Goal: Register for event/course

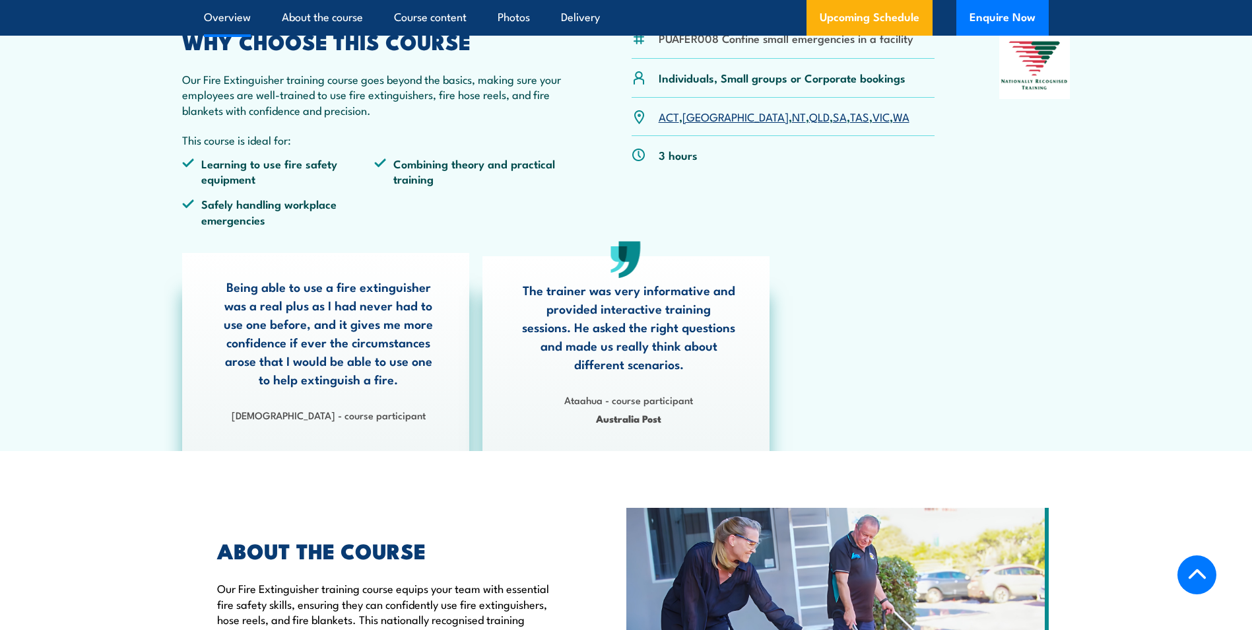
scroll to position [660, 0]
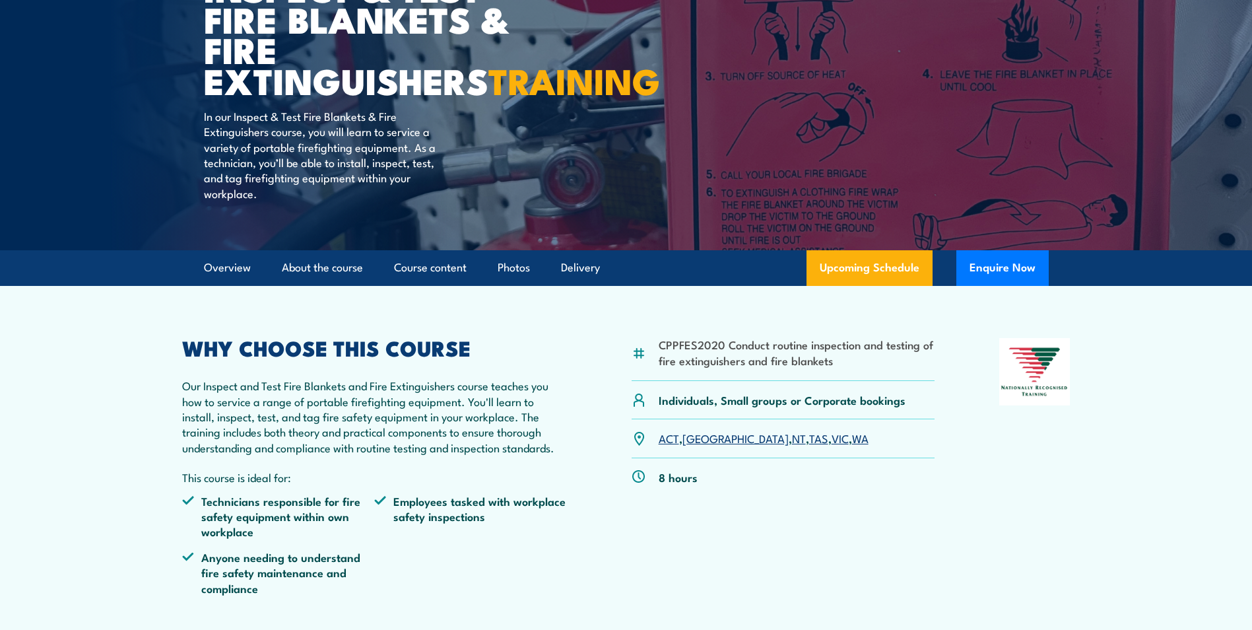
scroll to position [198, 0]
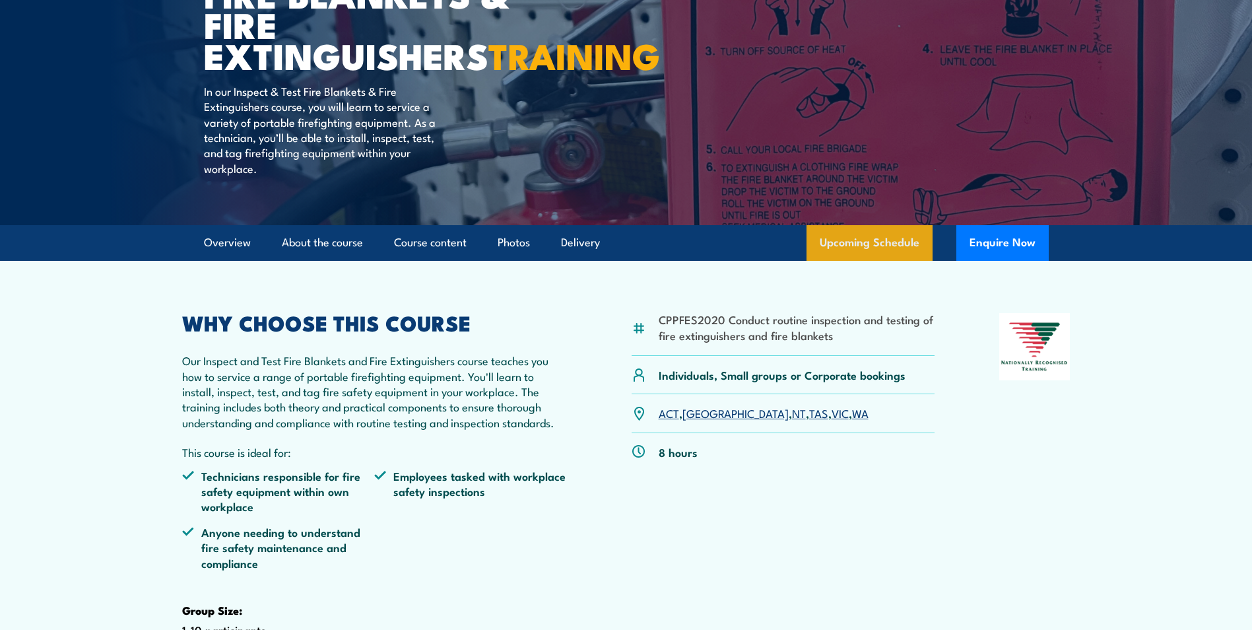
click at [869, 261] on link "Upcoming Schedule" at bounding box center [870, 243] width 126 height 36
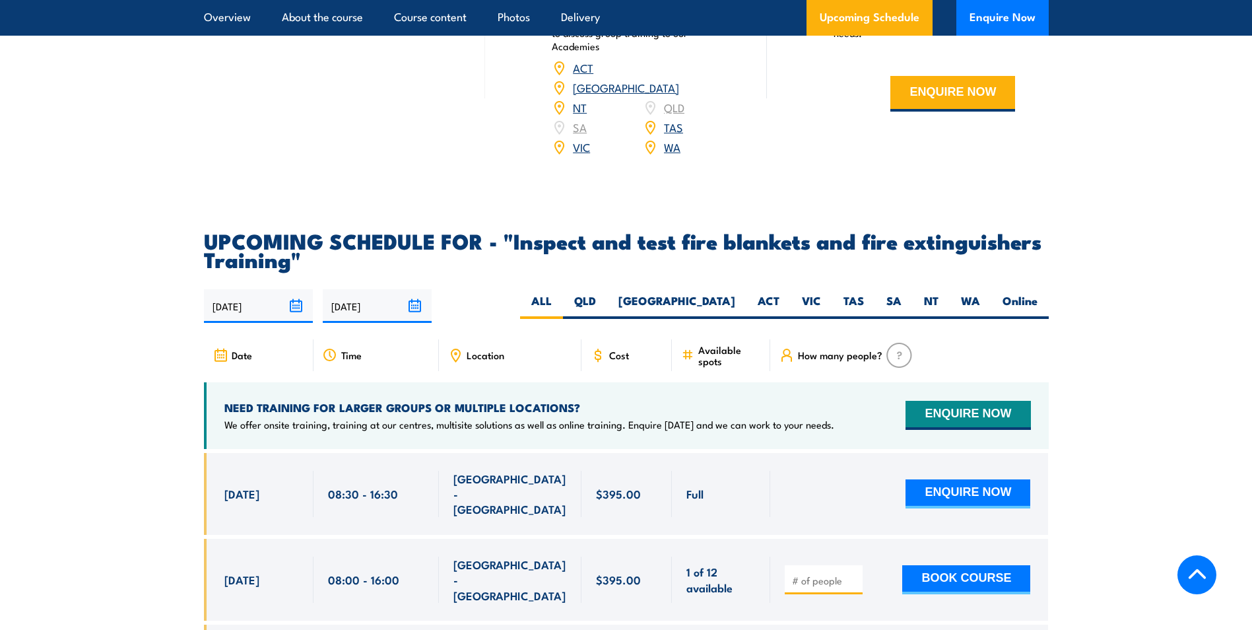
scroll to position [2188, 0]
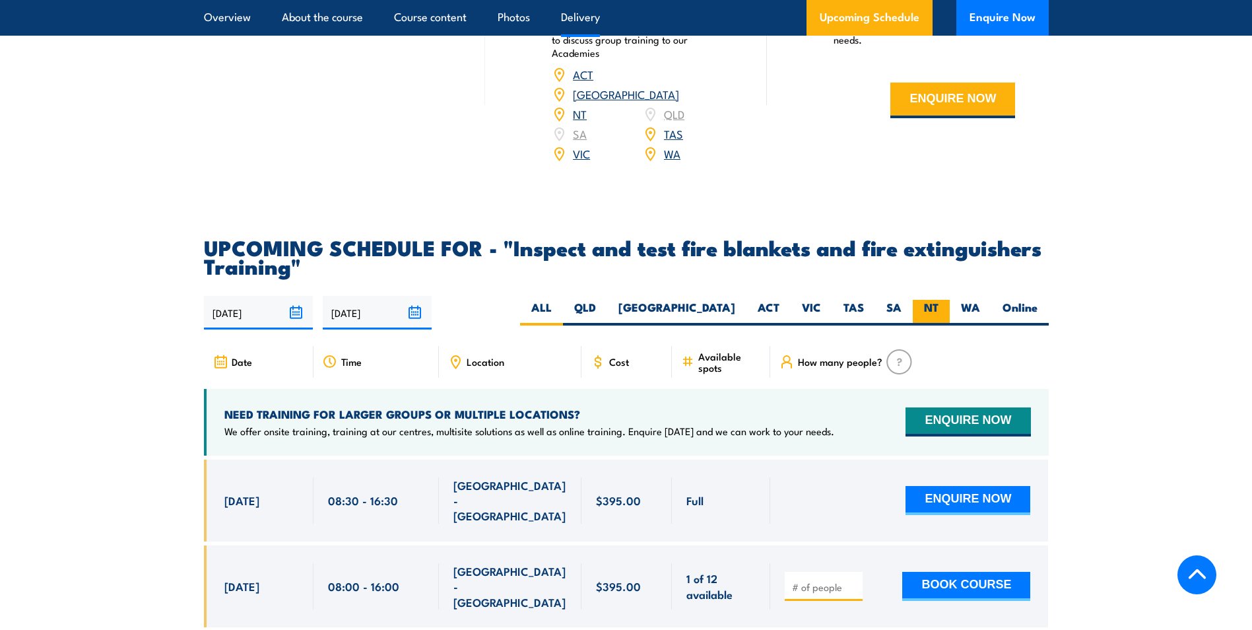
click at [943, 325] on label "NT" at bounding box center [931, 313] width 37 height 26
click at [943, 308] on input "NT" at bounding box center [943, 304] width 9 height 9
radio input "true"
